Goal: Task Accomplishment & Management: Complete application form

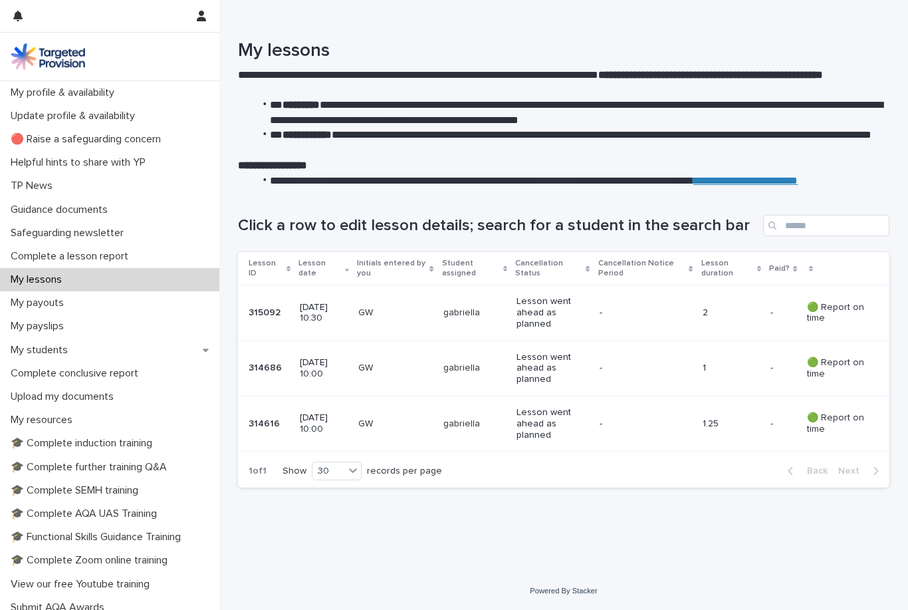
click at [833, 1] on div "**********" at bounding box center [563, 94] width 689 height 188
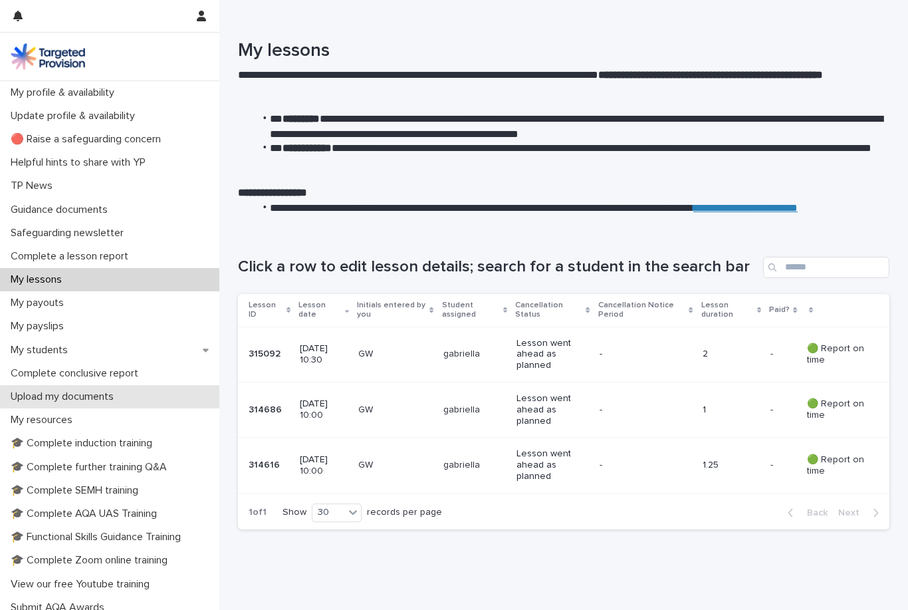
click at [71, 385] on div "Upload my documents" at bounding box center [109, 396] width 219 height 23
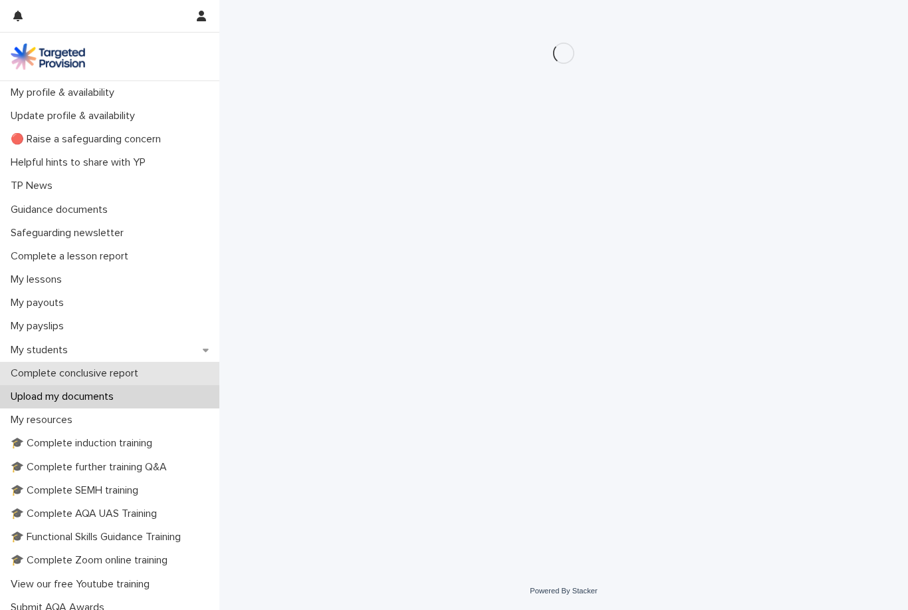
click at [72, 362] on div "Complete conclusive report" at bounding box center [109, 373] width 219 height 23
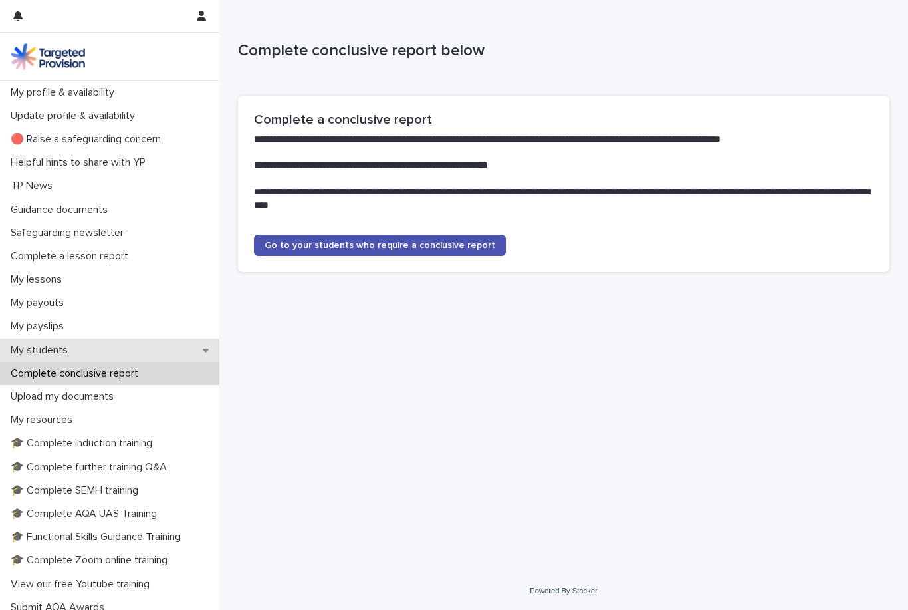
click at [82, 340] on div "My students" at bounding box center [109, 350] width 219 height 23
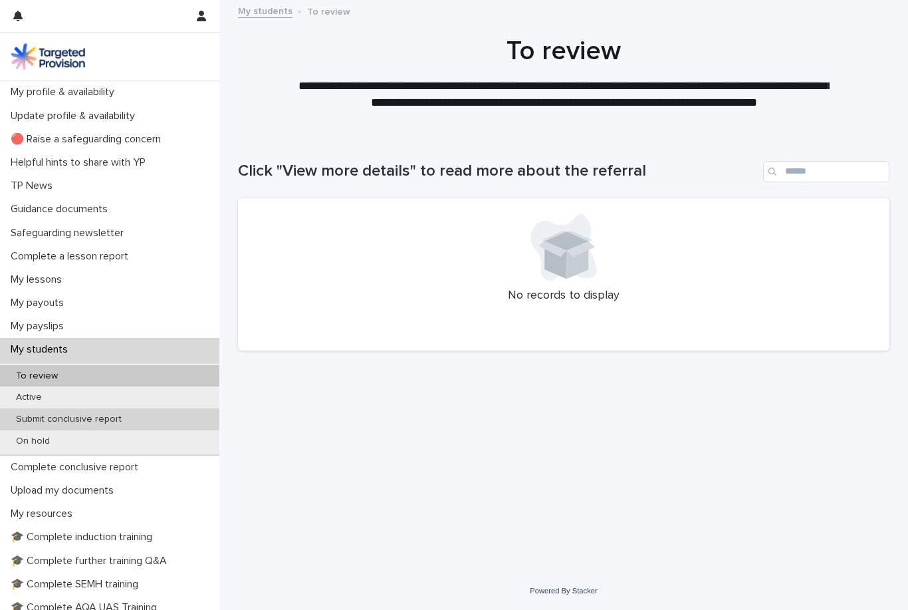
click at [172, 418] on div "Submit conclusive report" at bounding box center [109, 419] width 219 height 22
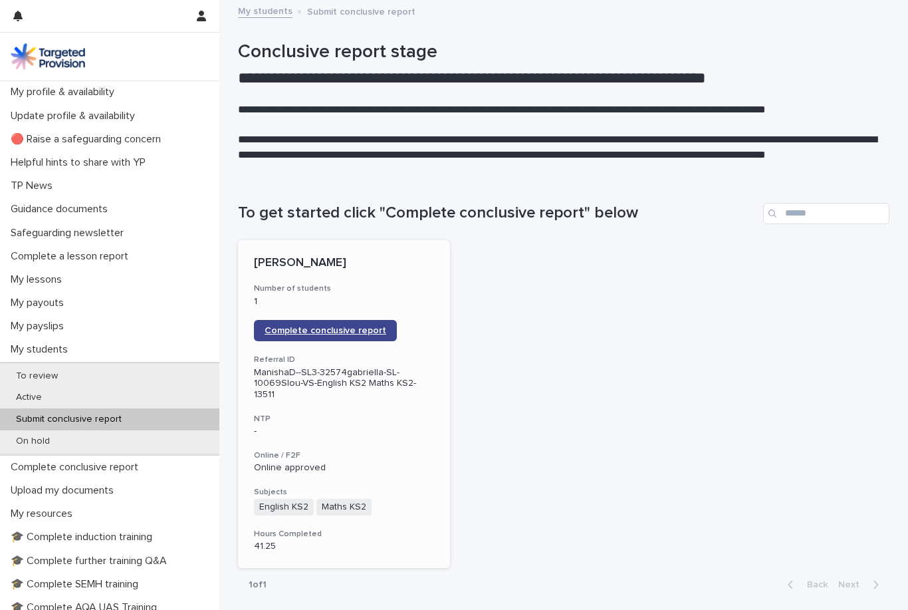
click at [299, 328] on span "Complete conclusive report" at bounding box center [326, 330] width 122 height 9
